Goal: Task Accomplishment & Management: Manage account settings

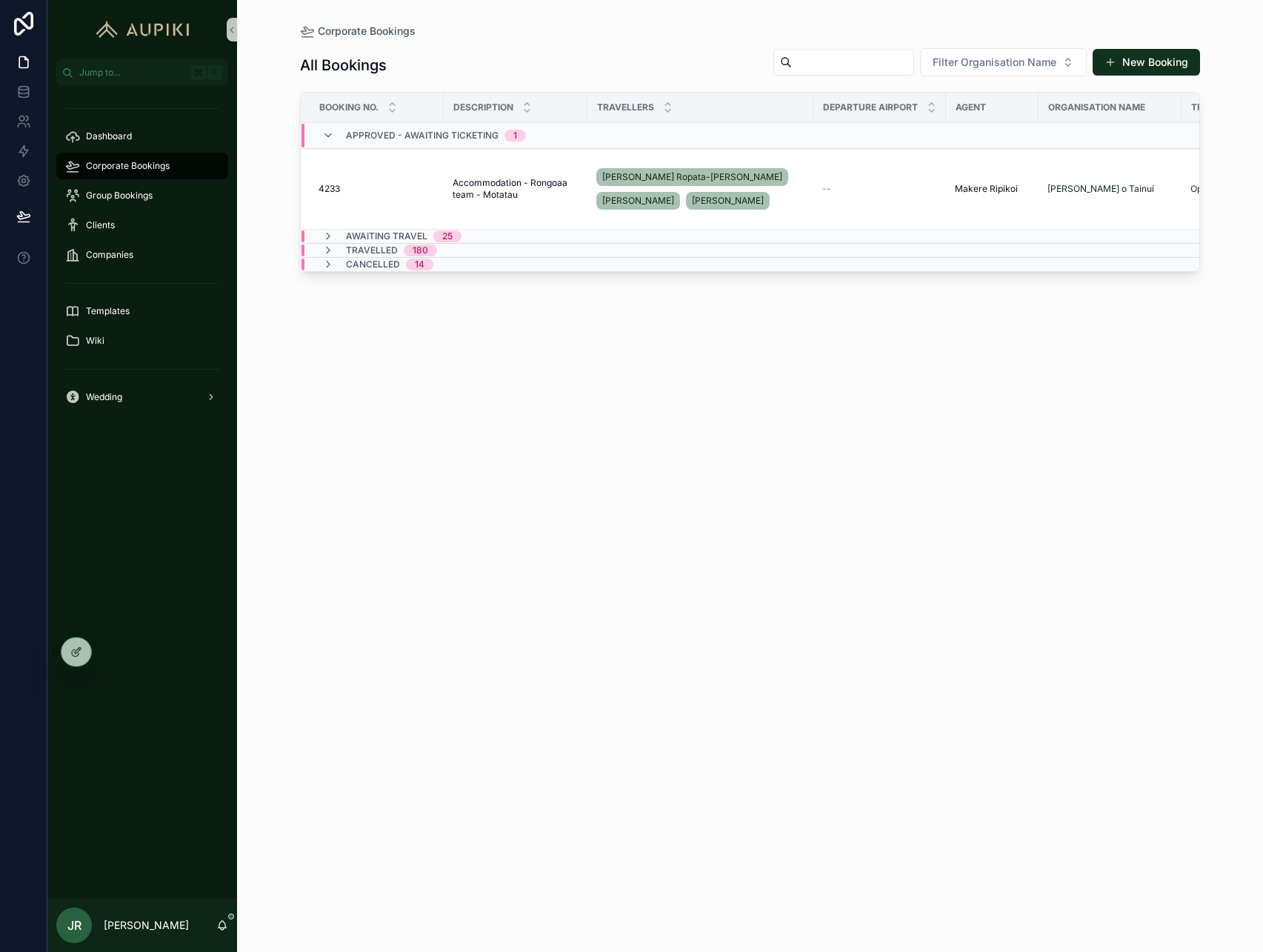
click at [419, 237] on span "Awaiting Travel" at bounding box center [386, 236] width 81 height 12
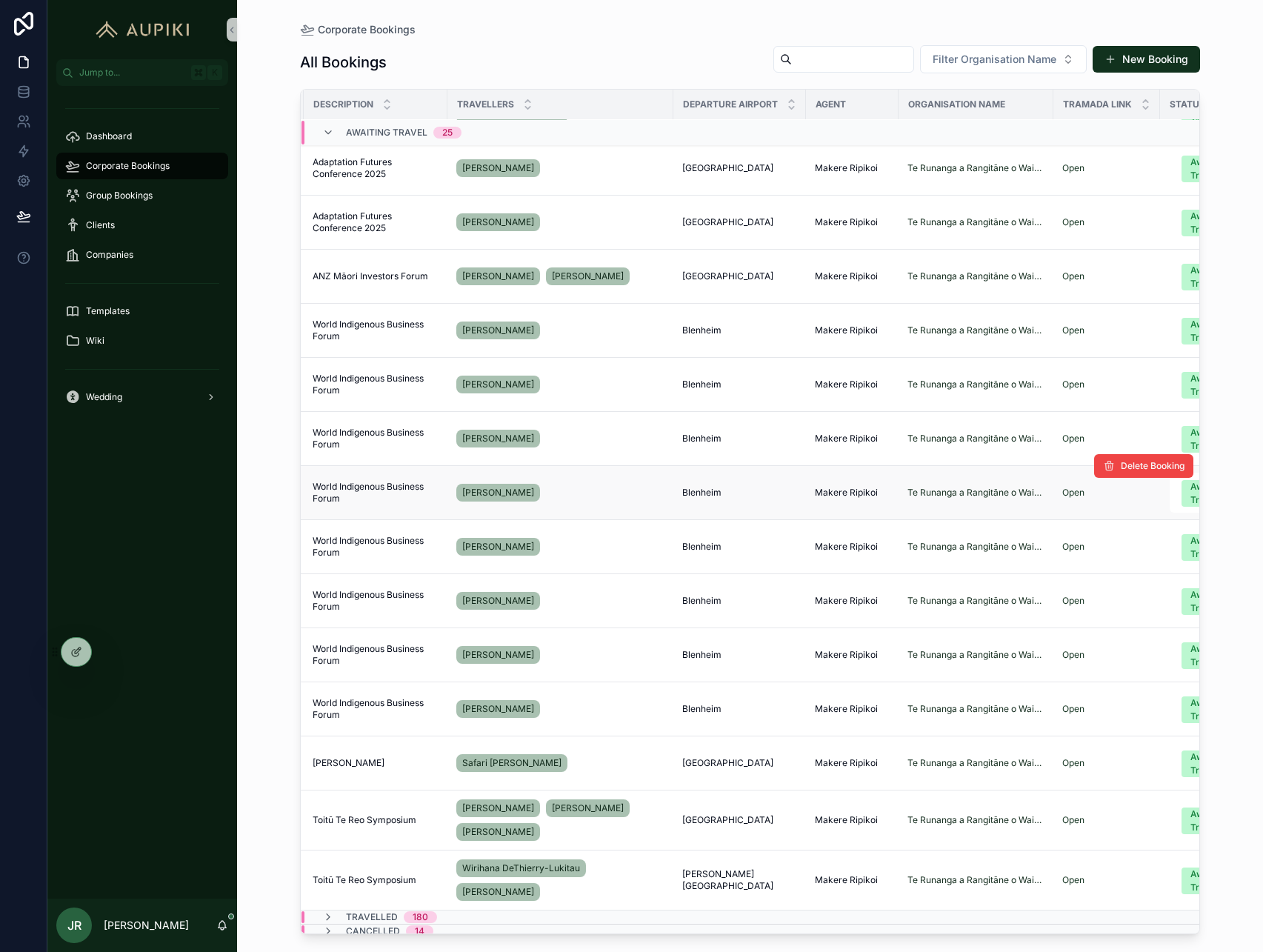
scroll to position [714, 0]
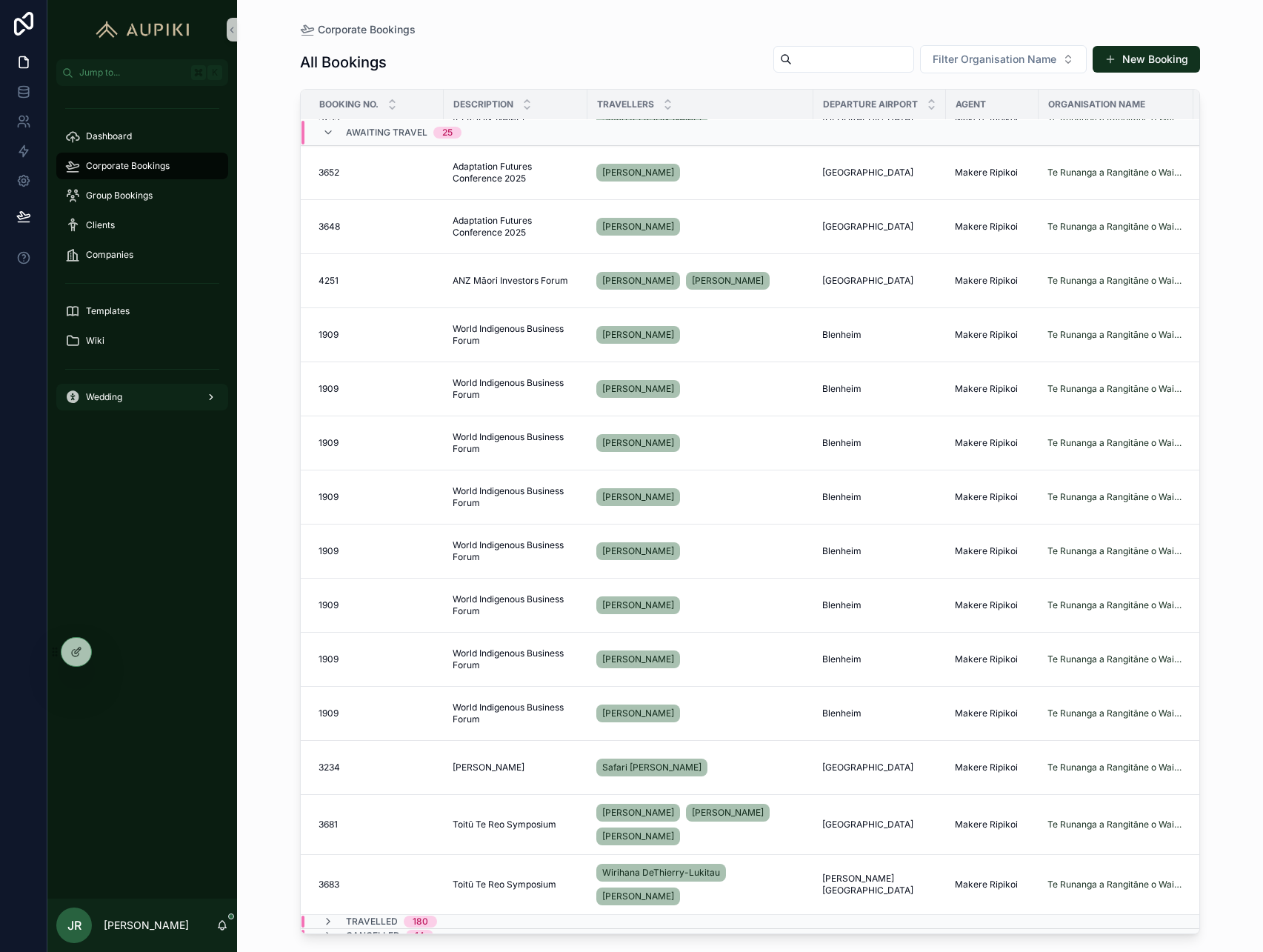
click at [133, 401] on div "Wedding" at bounding box center [142, 397] width 154 height 24
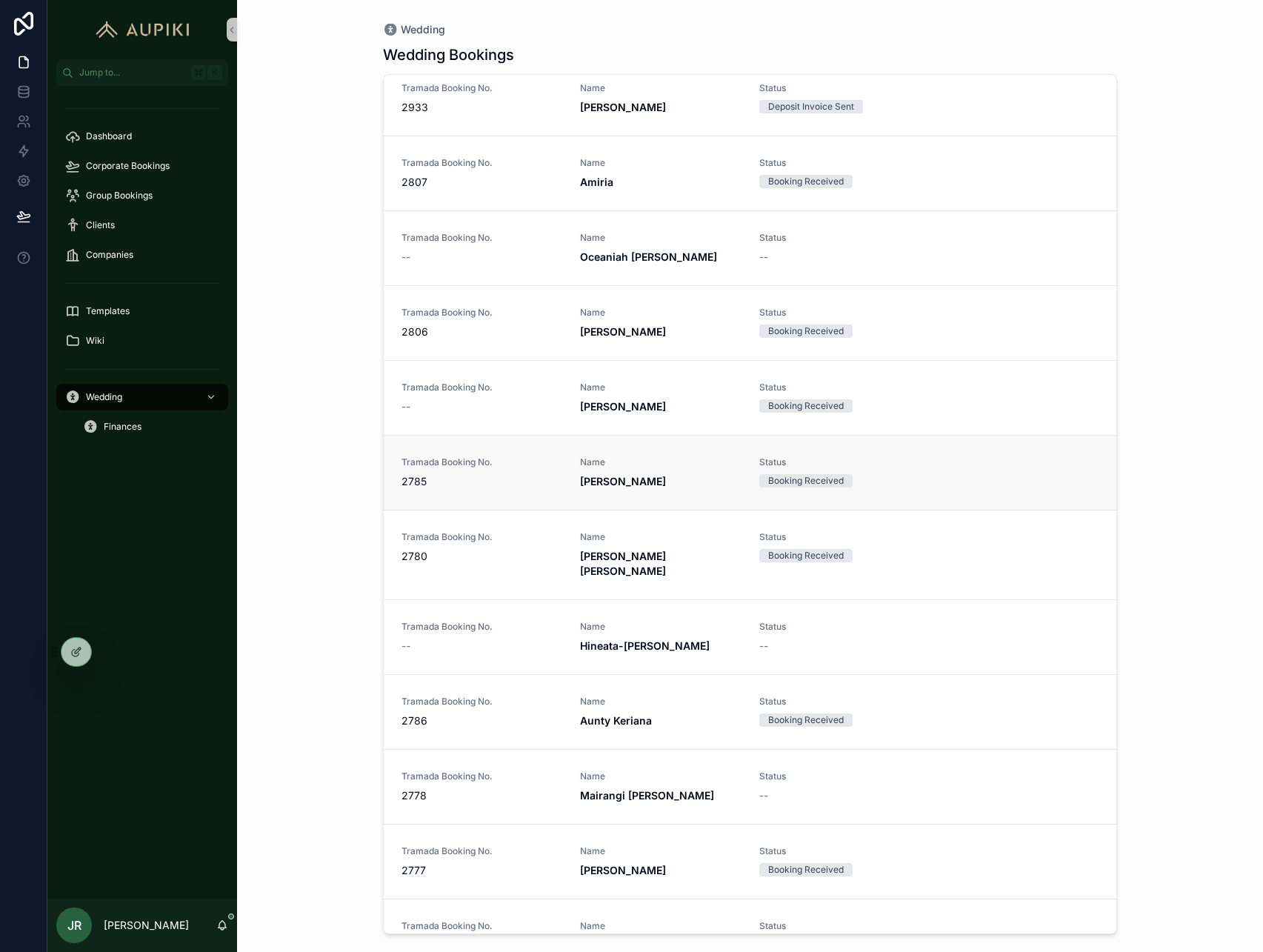
scroll to position [1131, 0]
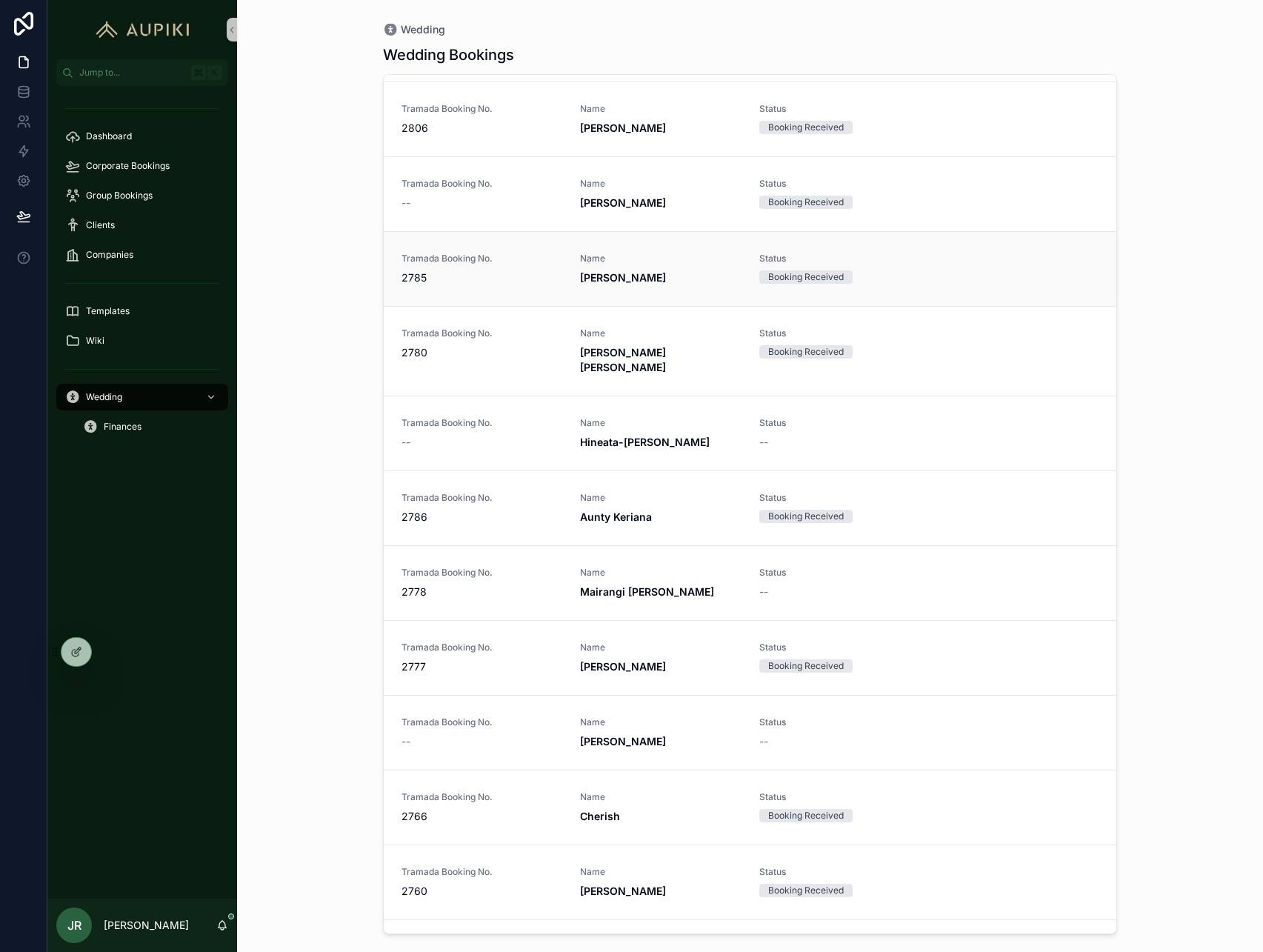
click at [641, 579] on link "Tramada Booking No. 2778 Name [PERSON_NAME] Status --" at bounding box center [750, 582] width 733 height 75
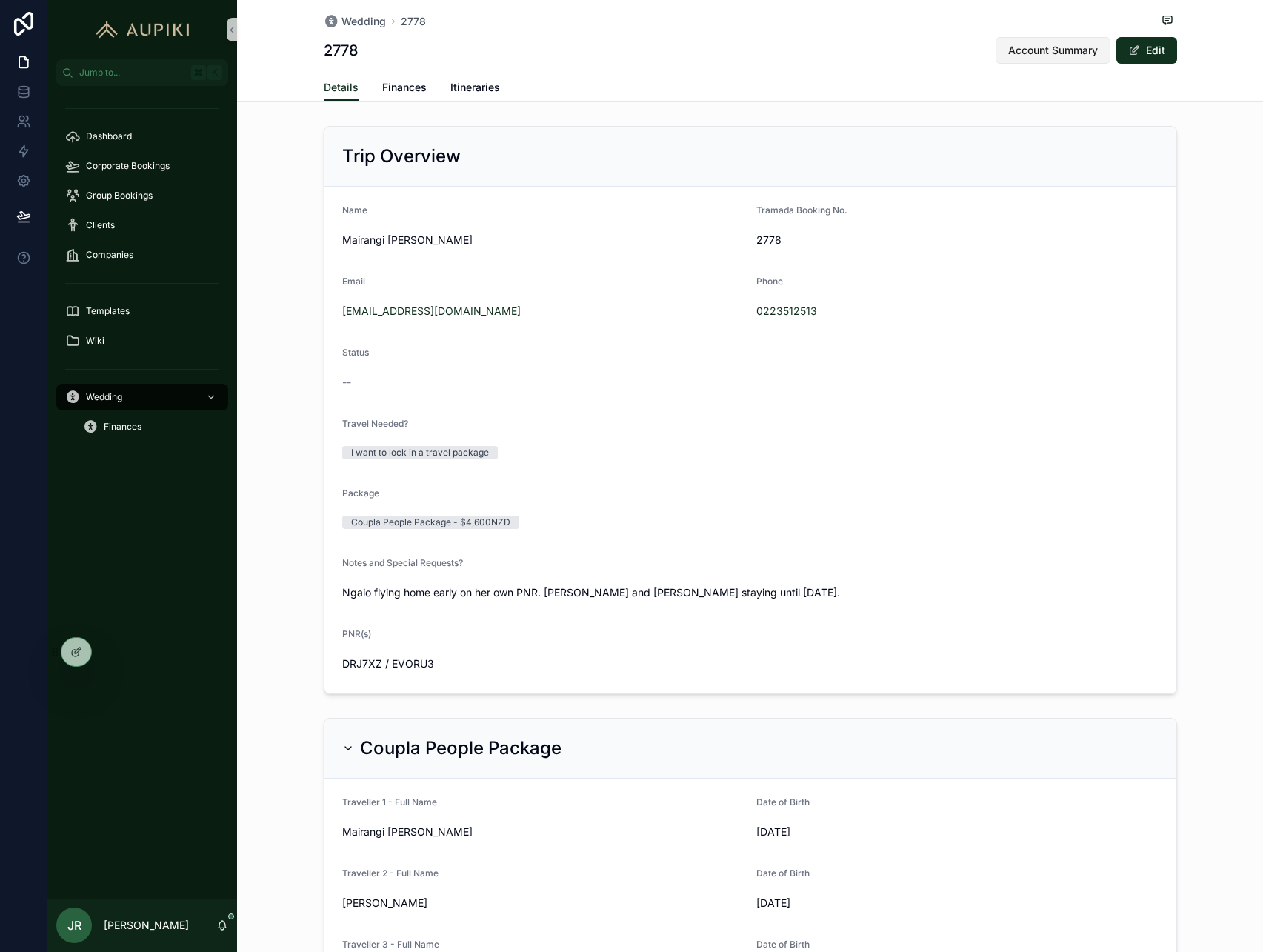
click at [1040, 51] on span "Account Summary" at bounding box center [1054, 50] width 90 height 15
click at [412, 88] on span "Finances" at bounding box center [404, 87] width 44 height 15
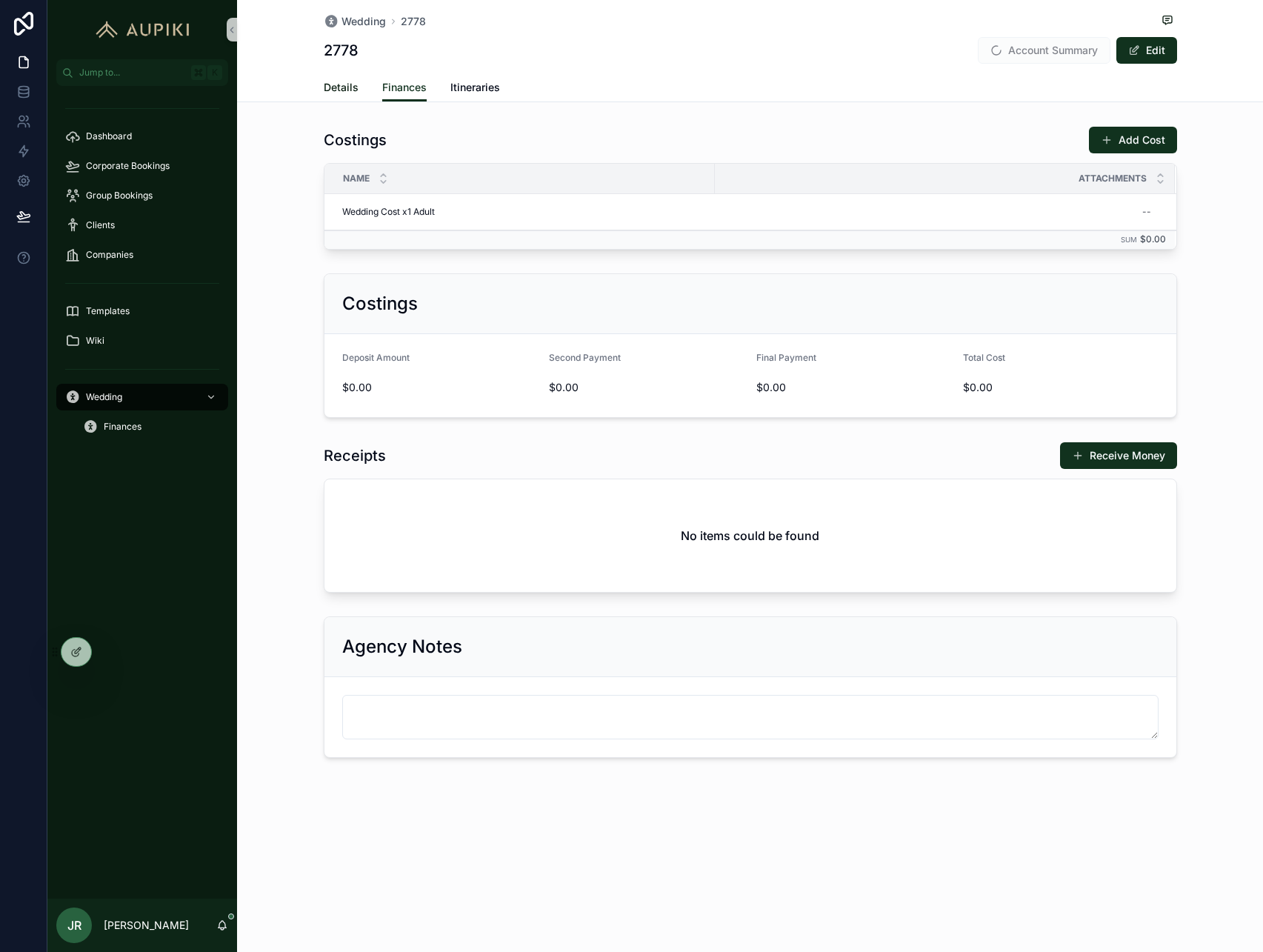
click at [341, 85] on span "Details" at bounding box center [341, 87] width 35 height 15
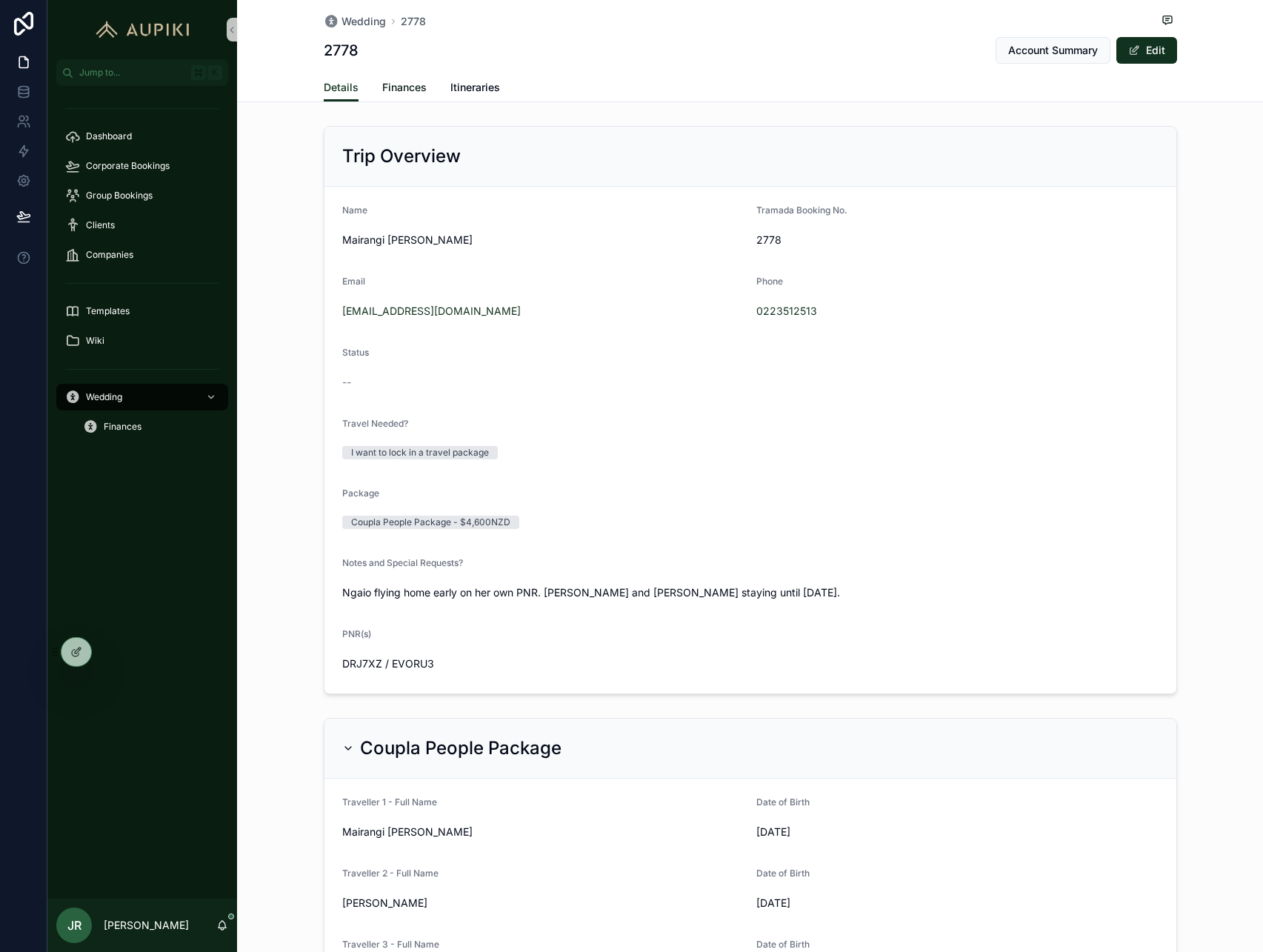
click at [408, 85] on span "Finances" at bounding box center [404, 87] width 44 height 15
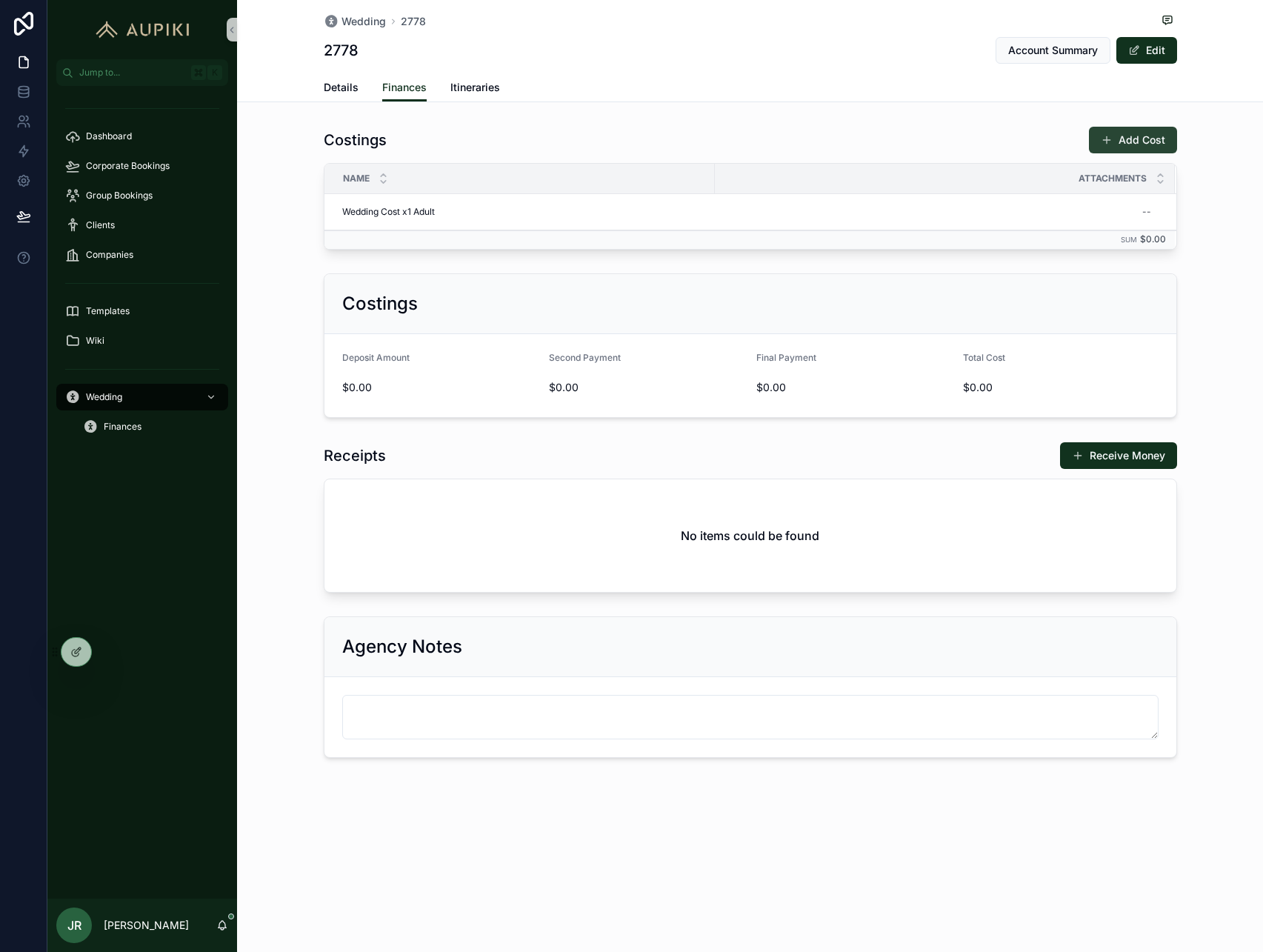
click at [1108, 132] on button "Add Cost" at bounding box center [1133, 140] width 88 height 27
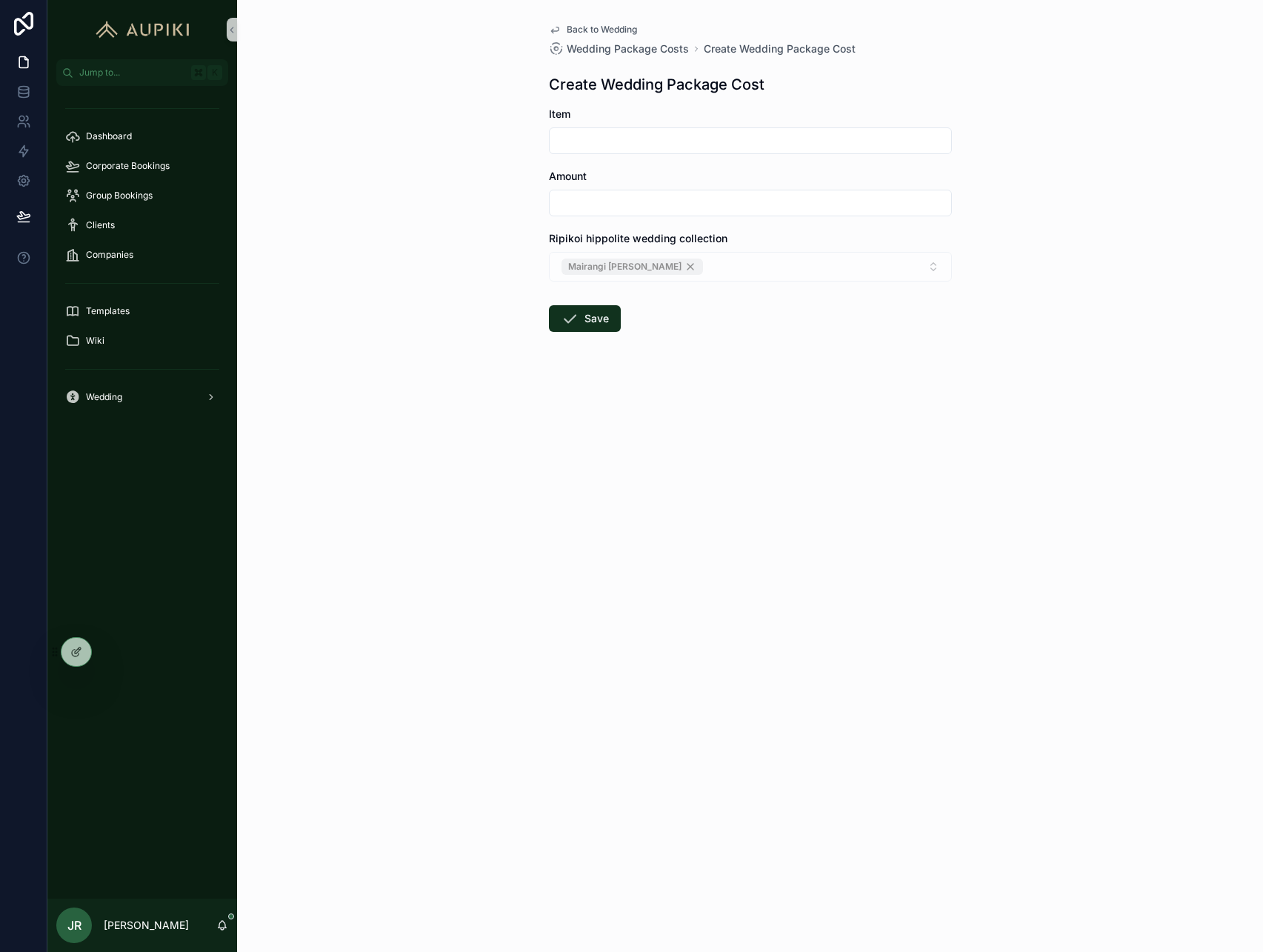
click at [616, 133] on input "scrollable content" at bounding box center [750, 141] width 401 height 21
type input "**********"
type input "*********"
click at [574, 321] on icon "scrollable content" at bounding box center [569, 318] width 18 height 18
